Goal: Task Accomplishment & Management: Complete application form

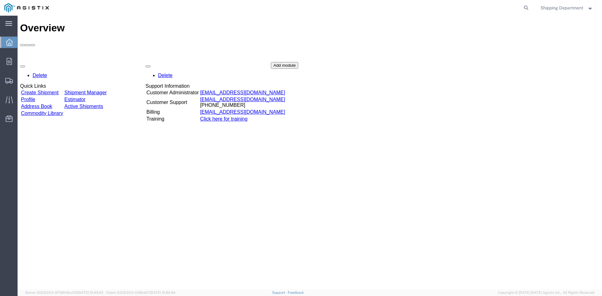
click at [58, 90] on link "Create Shipment" at bounding box center [40, 92] width 38 height 5
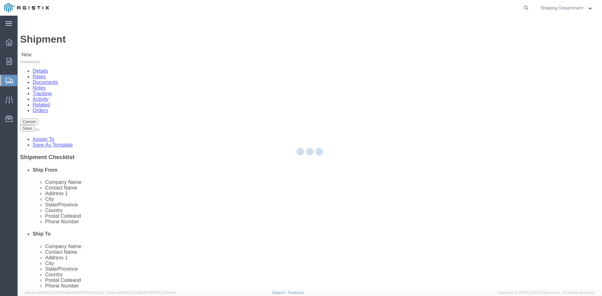
select select
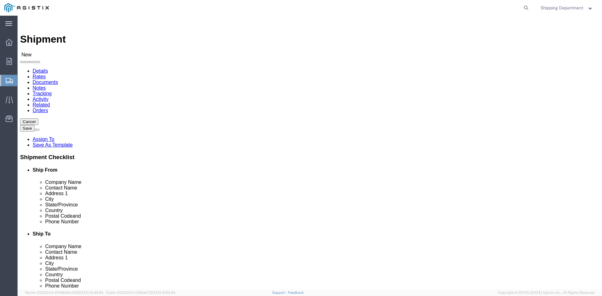
click select "Select [PERSON_NAME] Manufacturing Co PG&E"
select select "9596"
click select "Select [PERSON_NAME] Manufacturing Co PG&E"
select select "PURCHORD"
select select
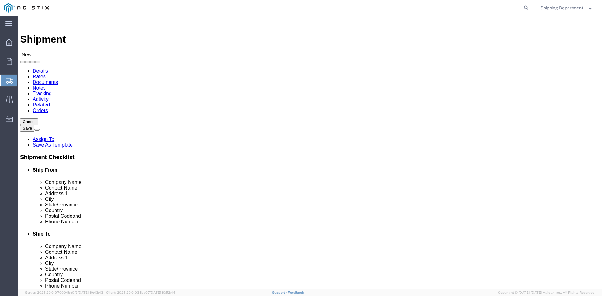
select select
click select "Select All Others [GEOGRAPHIC_DATA] [GEOGRAPHIC_DATA] [GEOGRAPHIC_DATA] [GEOGRA…"
select select "19740"
click select "Select All Others [GEOGRAPHIC_DATA] [GEOGRAPHIC_DATA] [GEOGRAPHIC_DATA] [GEOGRA…"
click span
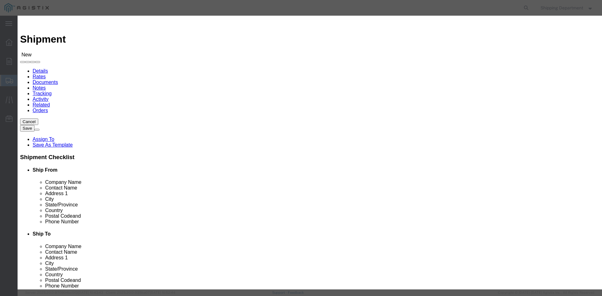
click link "Zip"
click button "Select"
select select
type input "[PERSON_NAME] MFG CO"
type input "[PERSON_NAME]"
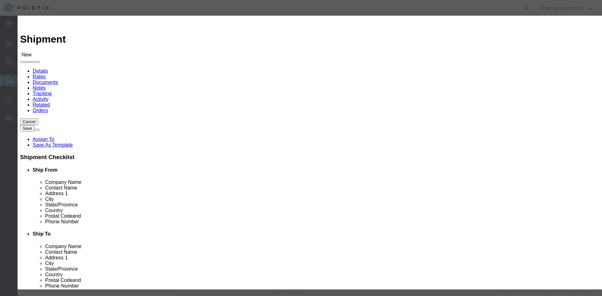
type input "[STREET_ADDRESS]"
type input "[GEOGRAPHIC_DATA],"
type input "95828"
type input "[PHONE_NUMBER]"
select select "CA"
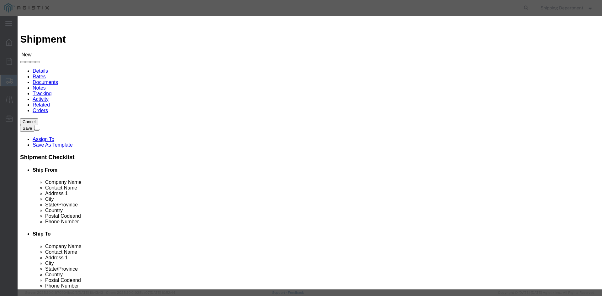
click button "Select"
select select
type input "PG&E - FREMONT DC"
type input "RECEIVING DEPT"
type input "[STREET_ADDRESS][PERSON_NAME]"
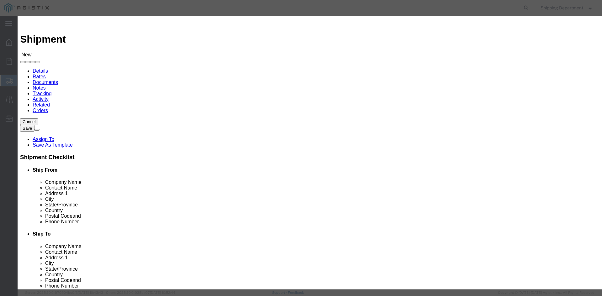
type input "FREMONT"
type input "94538"
type input "5108563600"
select select "CA"
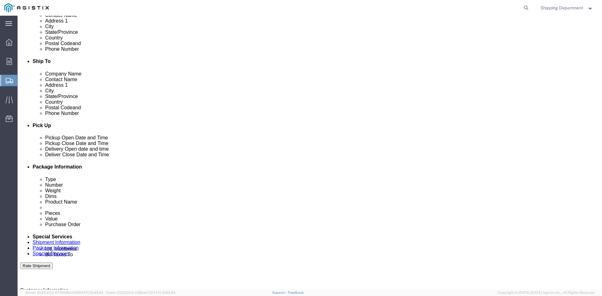
scroll to position [188, 0]
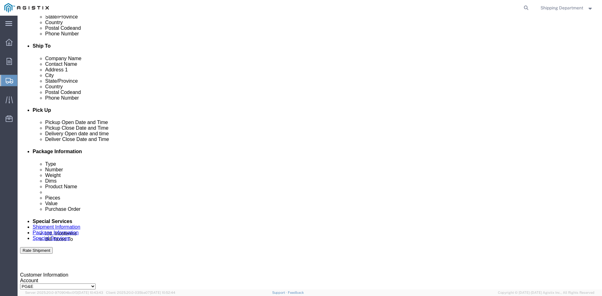
click div "[DATE] 8:00 AM"
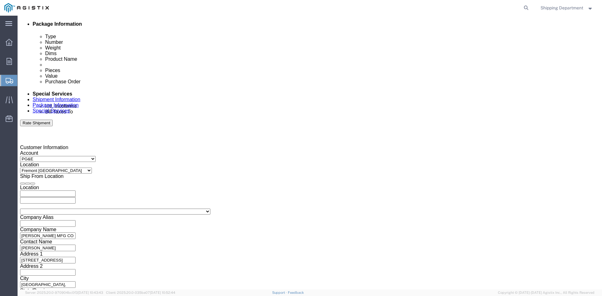
click input "8:00 AM"
type input "7:00 AM"
click button "Apply"
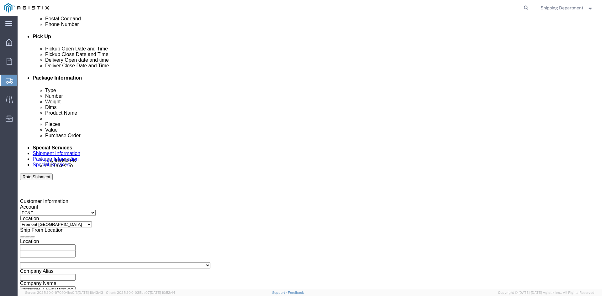
scroll to position [253, 0]
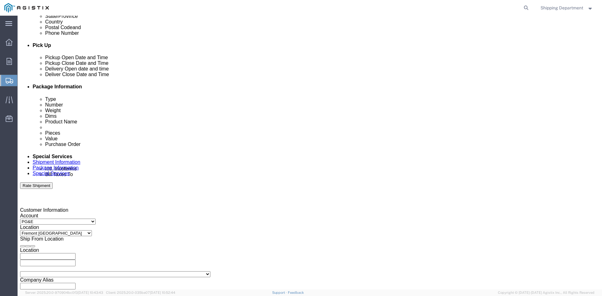
click div
click button "Apply"
click div
click button "Apply"
click input "text"
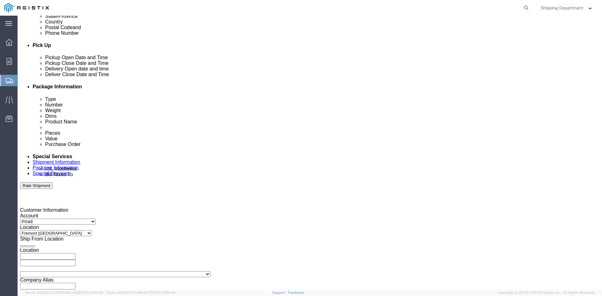
type input "3501415875"
click select "Select Account Type Activity ID Airline Appointment Number ASN Batch Request # …"
select select "PURCHORD"
click select "Select Account Type Activity ID Airline Appointment Number ASN Batch Request # …"
click input "text"
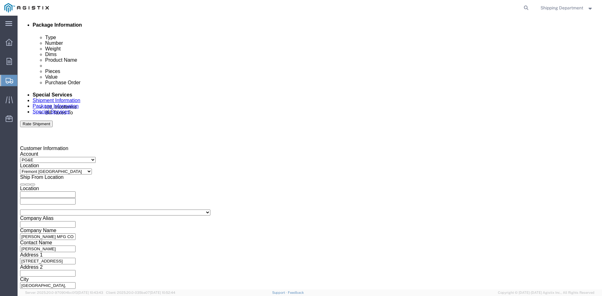
scroll to position [316, 0]
type input "3501417812"
click button "Continue"
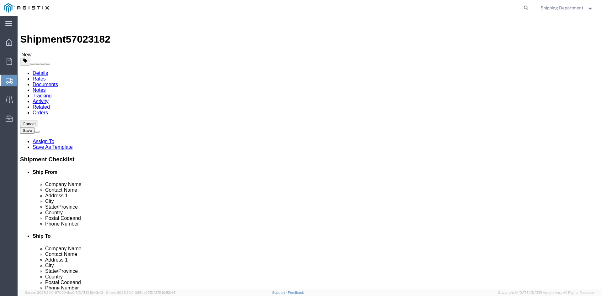
click select "Select Bulk Bundle(s) Cardboard Box(es) Carton(s) Crate(s) Drum(s) (Fiberboard)…"
select select "PONS"
click select "Select Bulk Bundle(s) Cardboard Box(es) Carton(s) Crate(s) Drum(s) (Fiberboard)…"
click input "text"
click input "1"
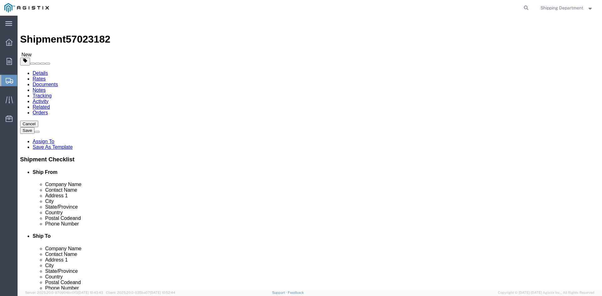
type input "10"
click input "text"
type input "96"
type input "48"
type input "58"
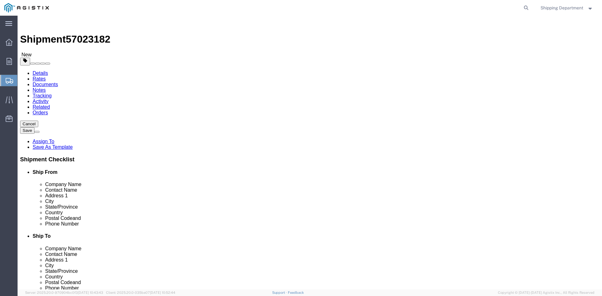
drag, startPoint x: 99, startPoint y: 158, endPoint x: 87, endPoint y: 159, distance: 11.6
click input "0.00"
type input "16000"
click link "Add Content"
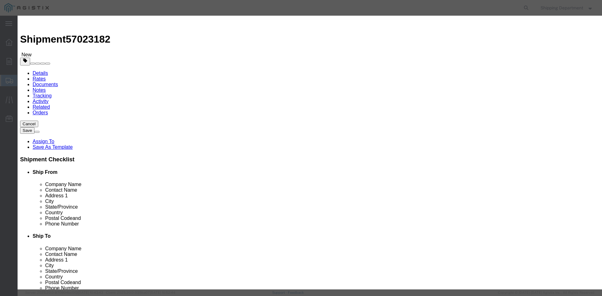
click input "text"
type input "M150592"
click td "Name: CROSSARM COMPOSITE TANGENT 9'"
select select
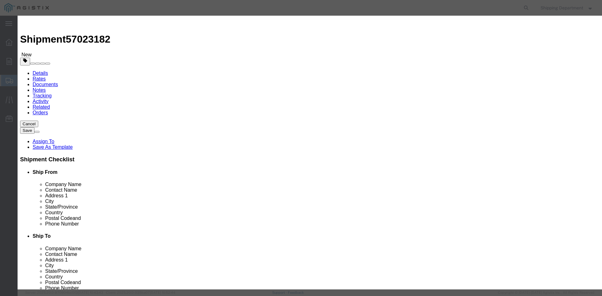
select select "USD"
type input "CROSSARM COMPOSITE TANGENT 9'"
type input "M150592"
click input "text"
type input "420"
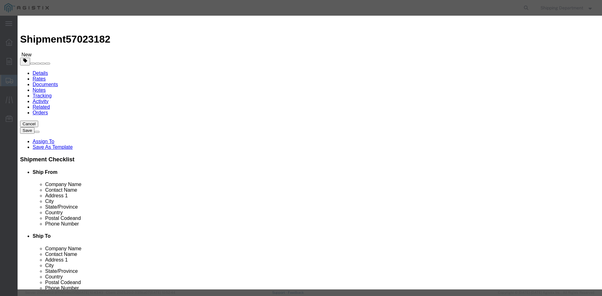
click input "text"
type input "1"
click select "Select 50 55 60 65 70 85 92.5 100 125 175 250 300 400"
select select "50"
click select "Select 50 55 60 65 70 85 92.5 100 125 175 250 300 400"
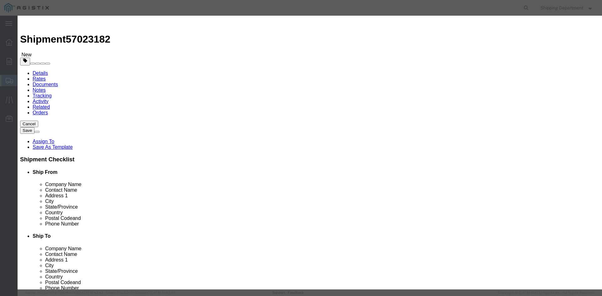
click button "Save & Close"
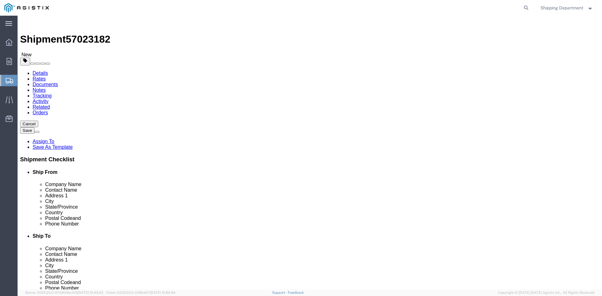
click button "Continue"
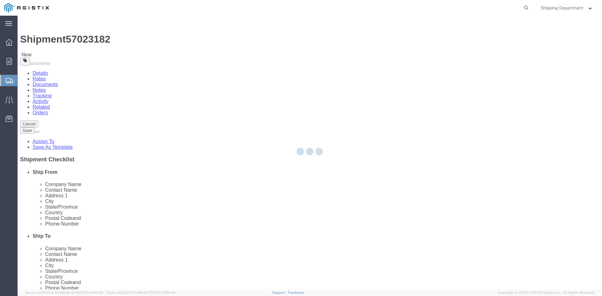
select select
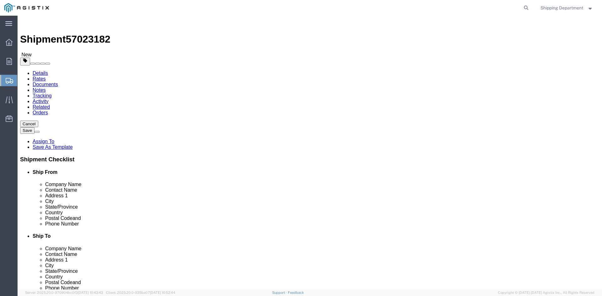
click button "Rate Shipment"
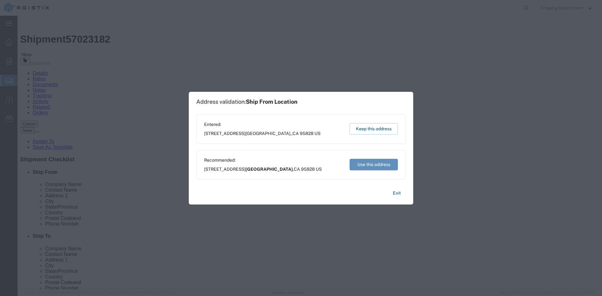
click at [364, 165] on button "Use this address" at bounding box center [374, 165] width 48 height 12
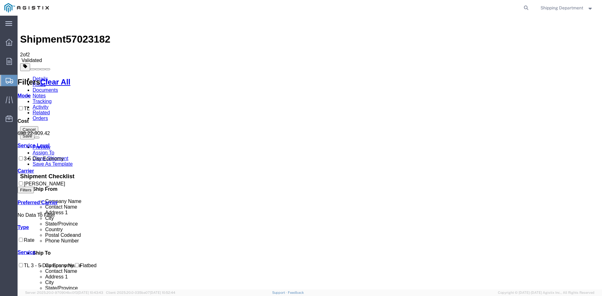
checkbox input "true"
